Goal: Navigation & Orientation: Find specific page/section

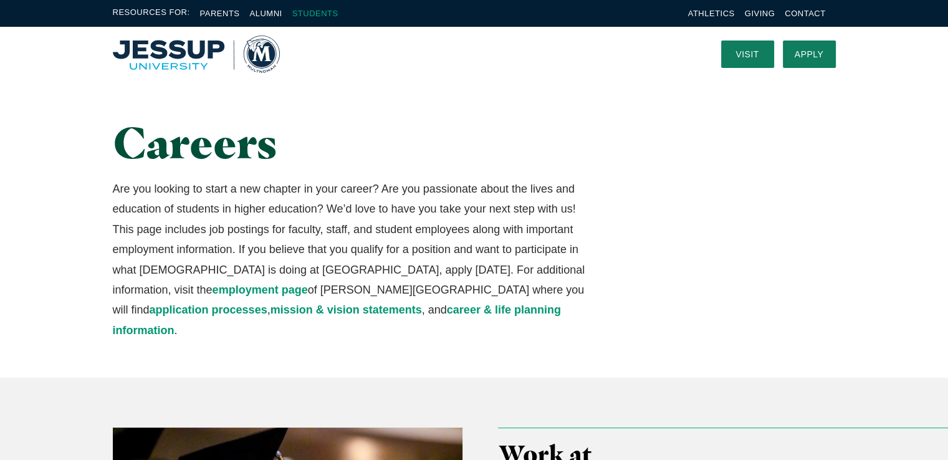
click at [304, 11] on link "Students" at bounding box center [315, 13] width 46 height 9
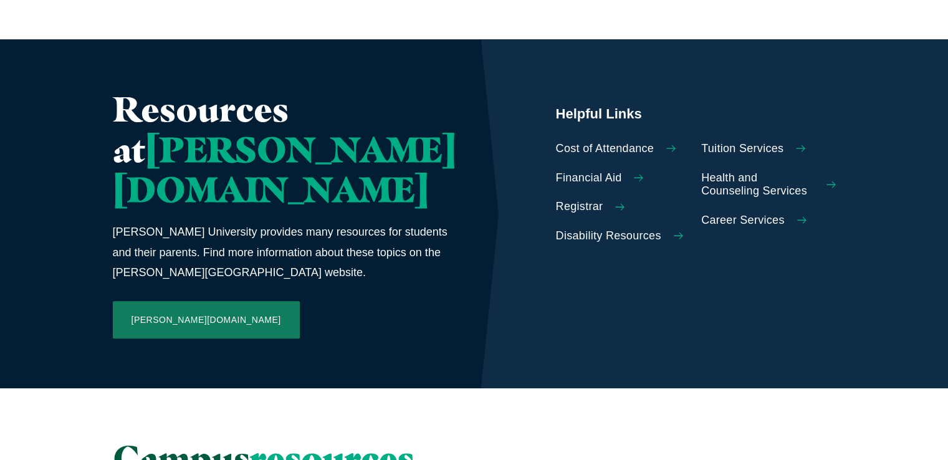
scroll to position [572, 0]
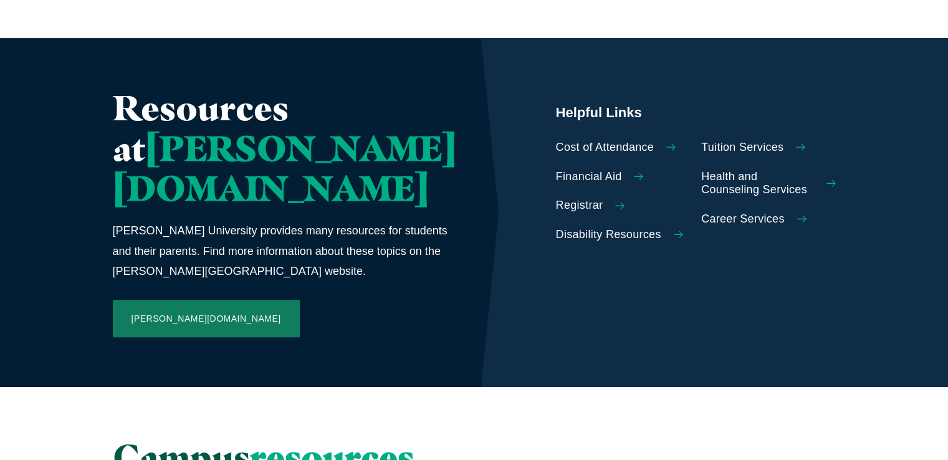
click at [569, 170] on span "Financial Aid" at bounding box center [589, 177] width 66 height 14
click at [556, 199] on span "Registrar" at bounding box center [579, 206] width 47 height 14
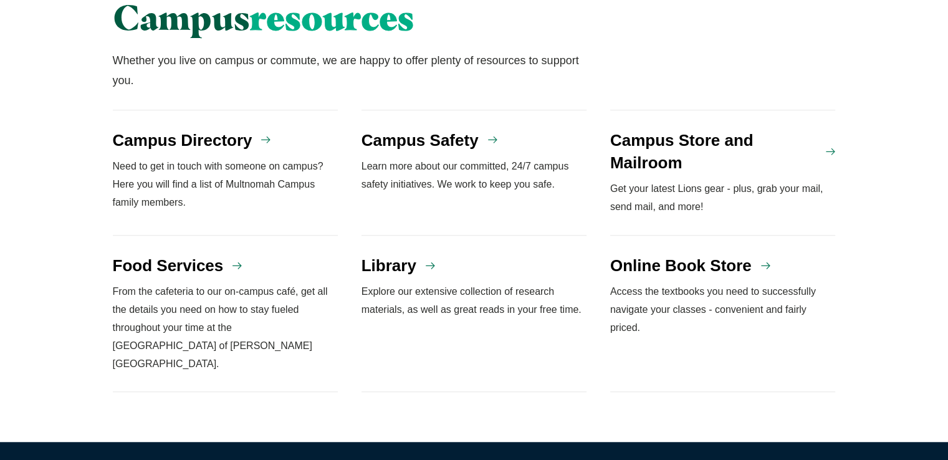
scroll to position [1013, 0]
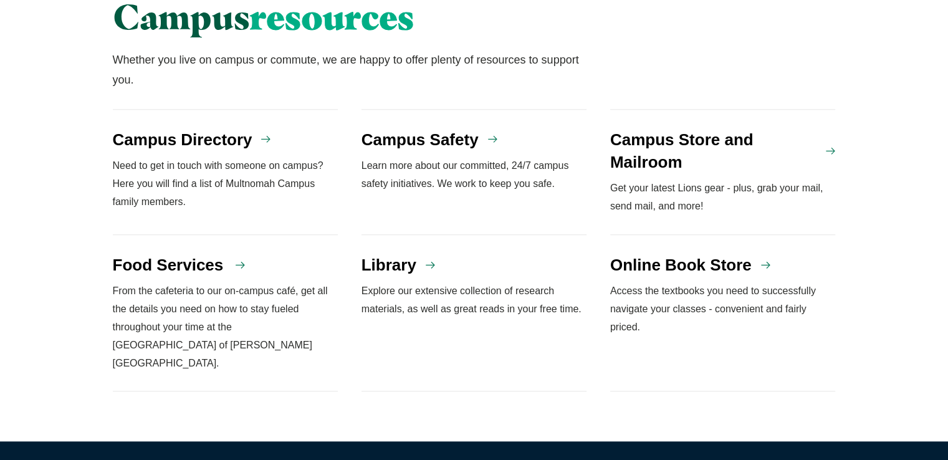
click at [183, 254] on h4 "Food Services" at bounding box center [168, 265] width 111 height 22
click at [176, 128] on h4 "Campus Directory" at bounding box center [183, 139] width 140 height 22
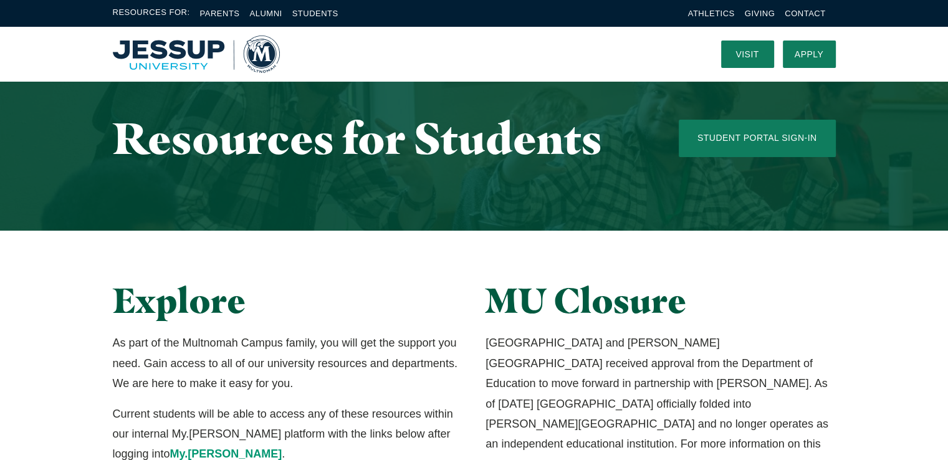
scroll to position [0, 0]
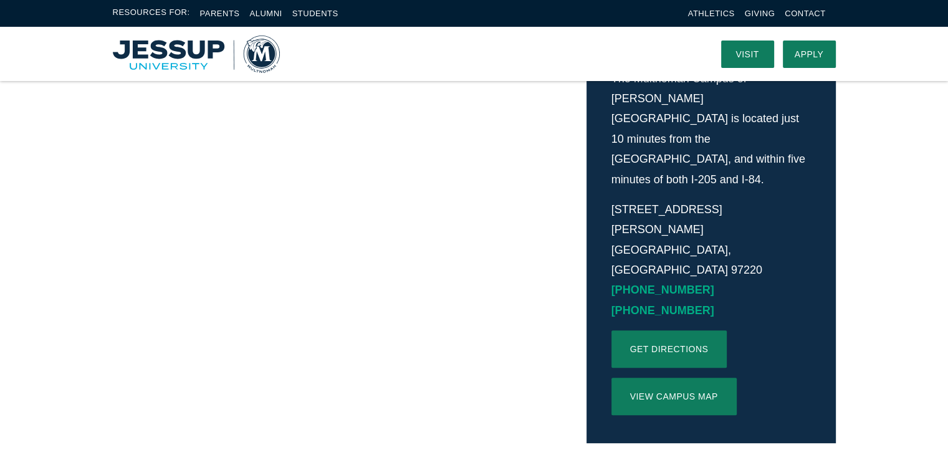
scroll to position [329, 0]
